Goal: Find specific page/section: Find specific page/section

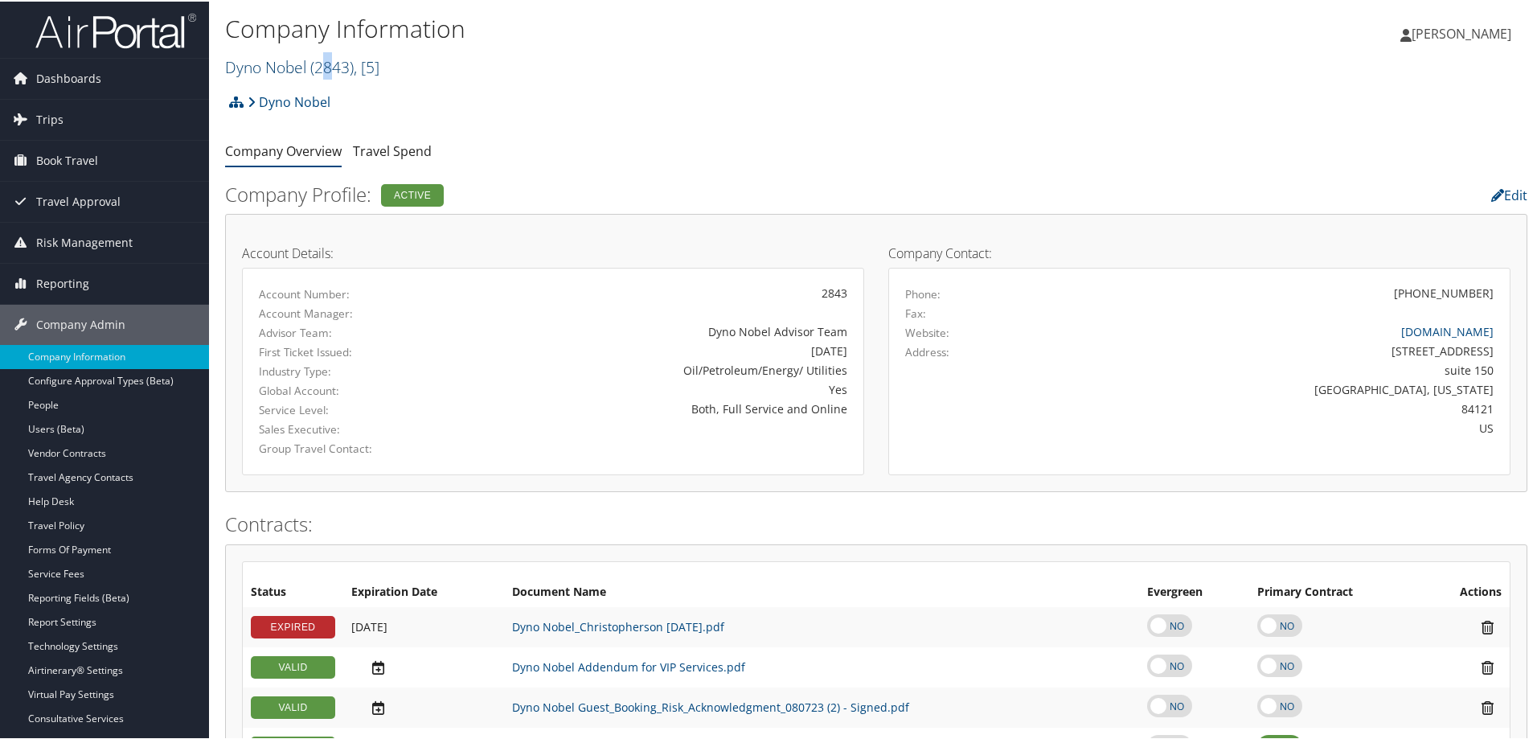
click at [328, 76] on h2 "Dyno Nobel ( 2843 ) , [ 5 ]" at bounding box center [659, 64] width 868 height 27
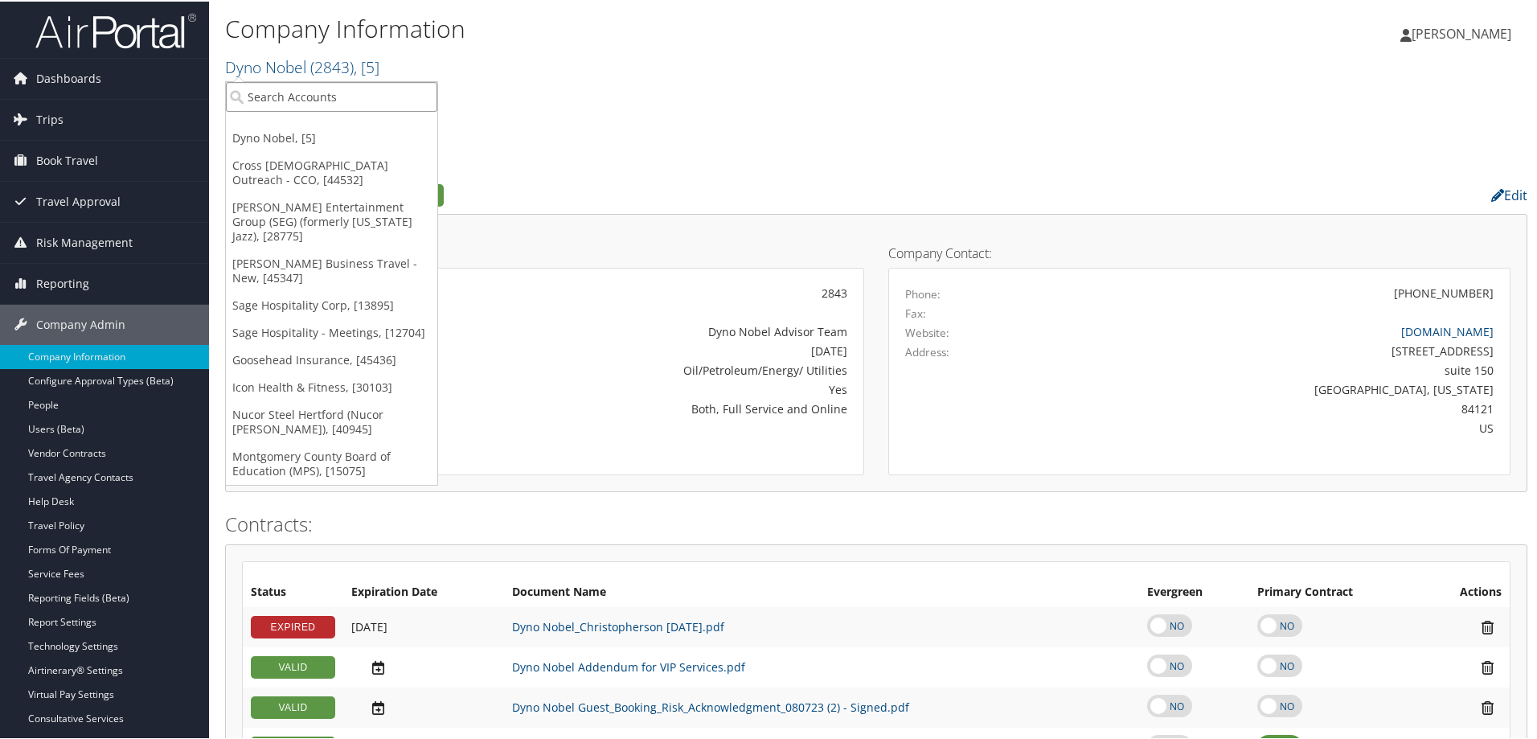
click at [304, 94] on input "search" at bounding box center [331, 95] width 211 height 30
type input "x"
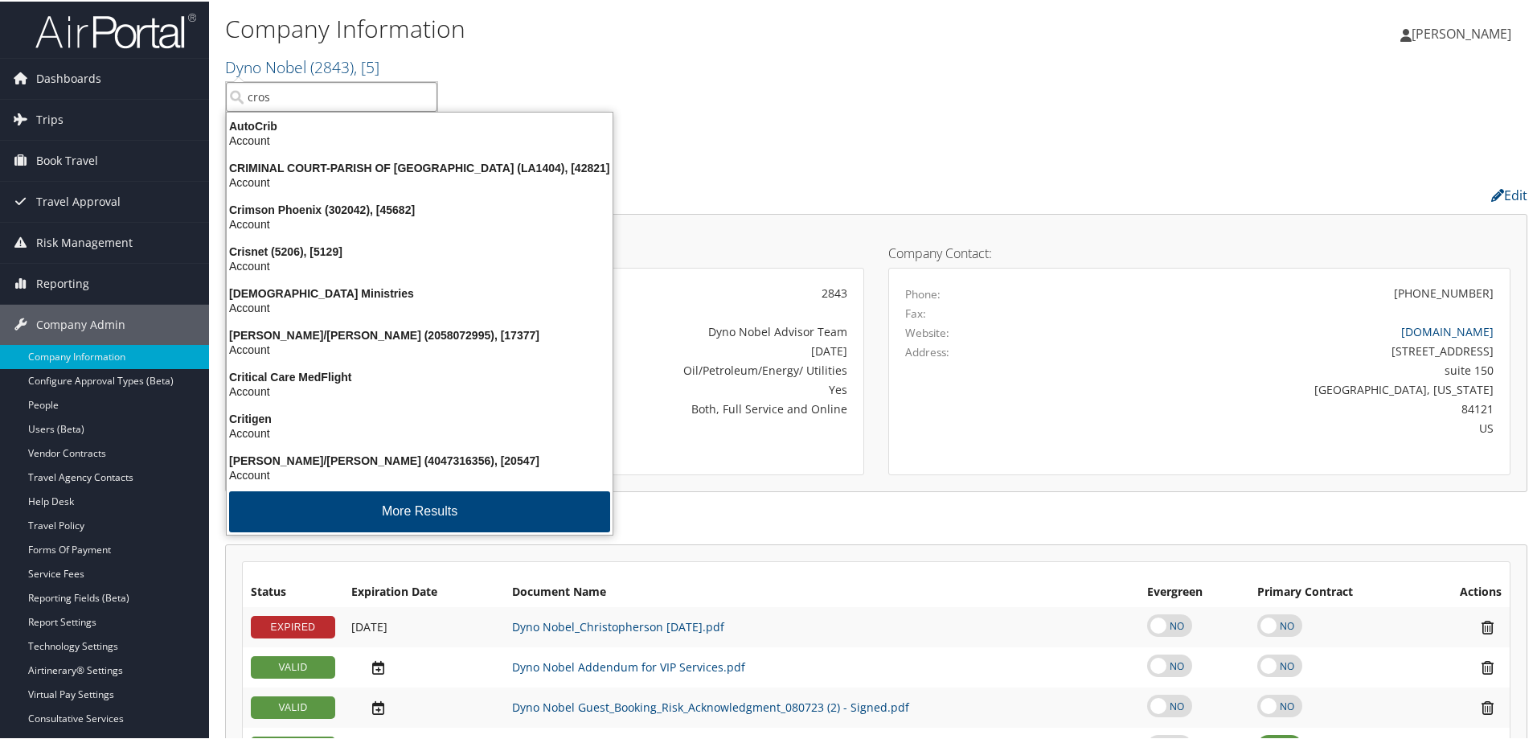
type input "cross"
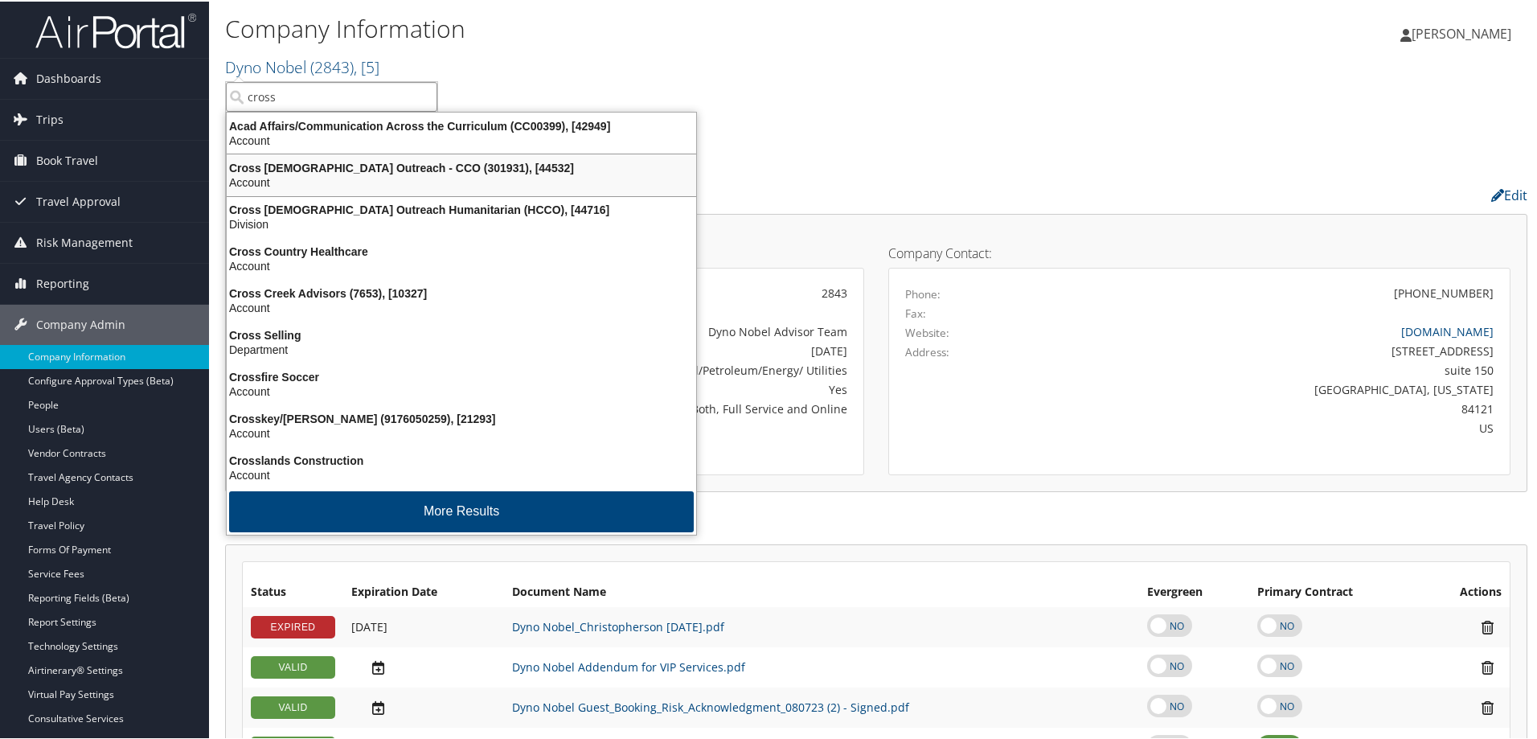
click at [289, 176] on div "Account" at bounding box center [461, 181] width 489 height 14
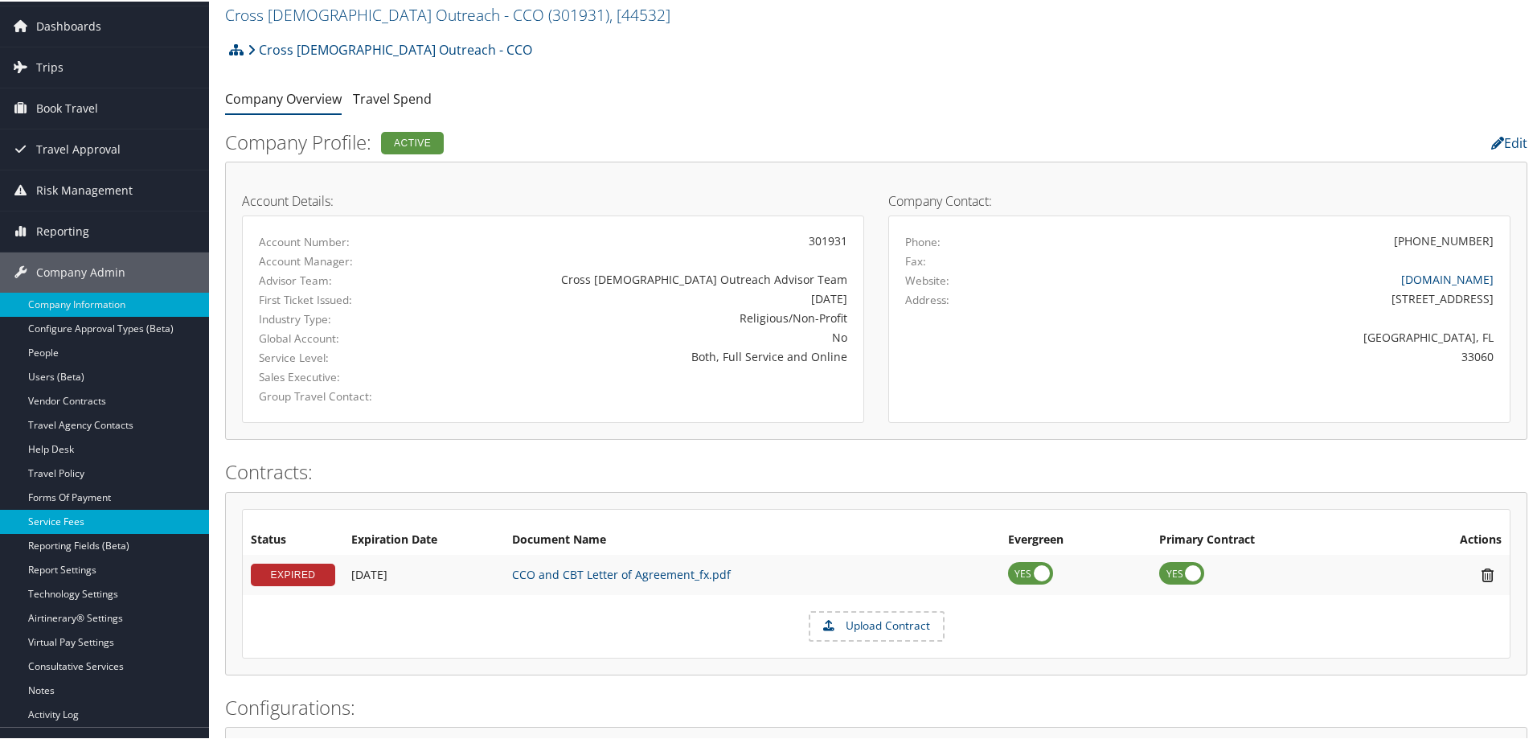
scroll to position [80, 0]
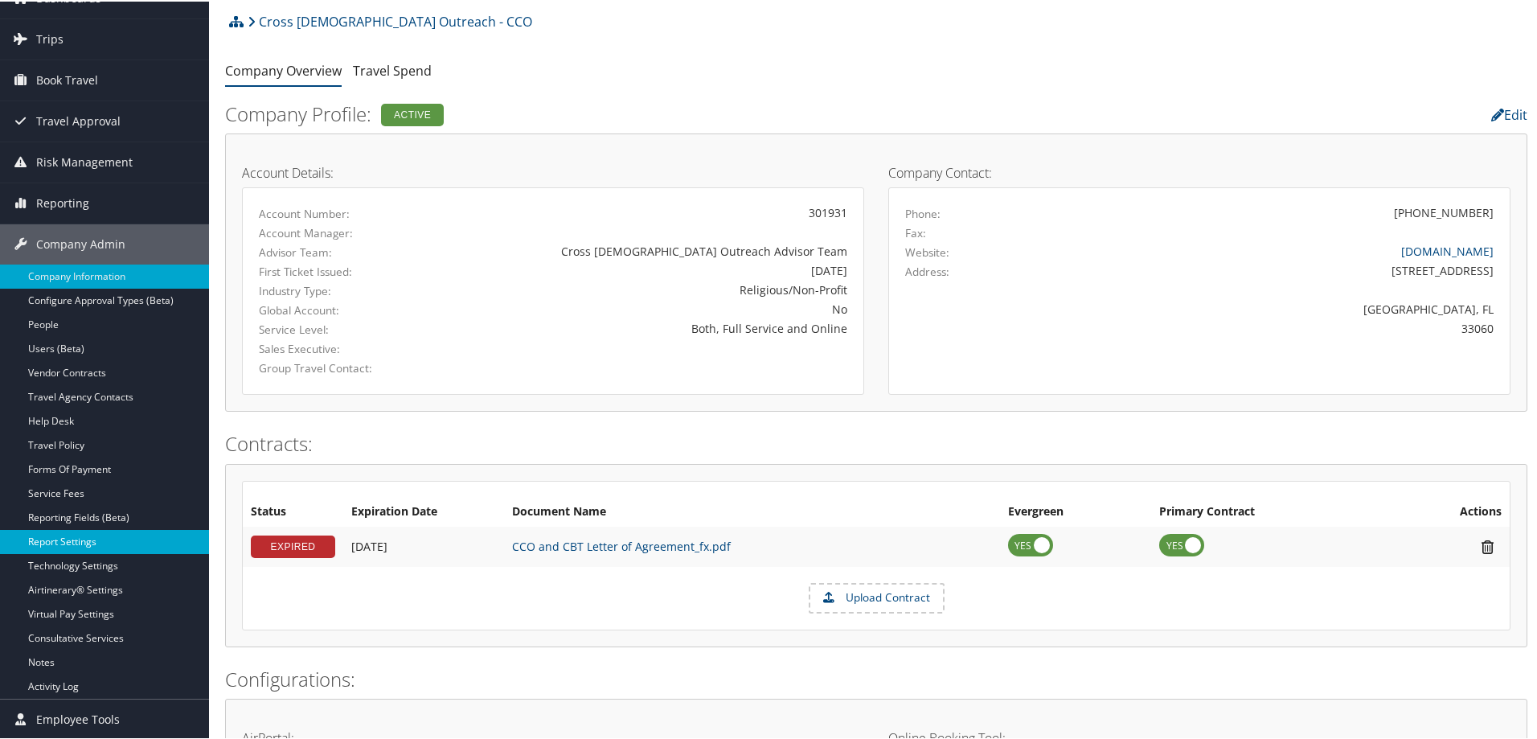
click at [66, 549] on link "Report Settings" at bounding box center [104, 540] width 209 height 24
